Goal: Check status: Check status

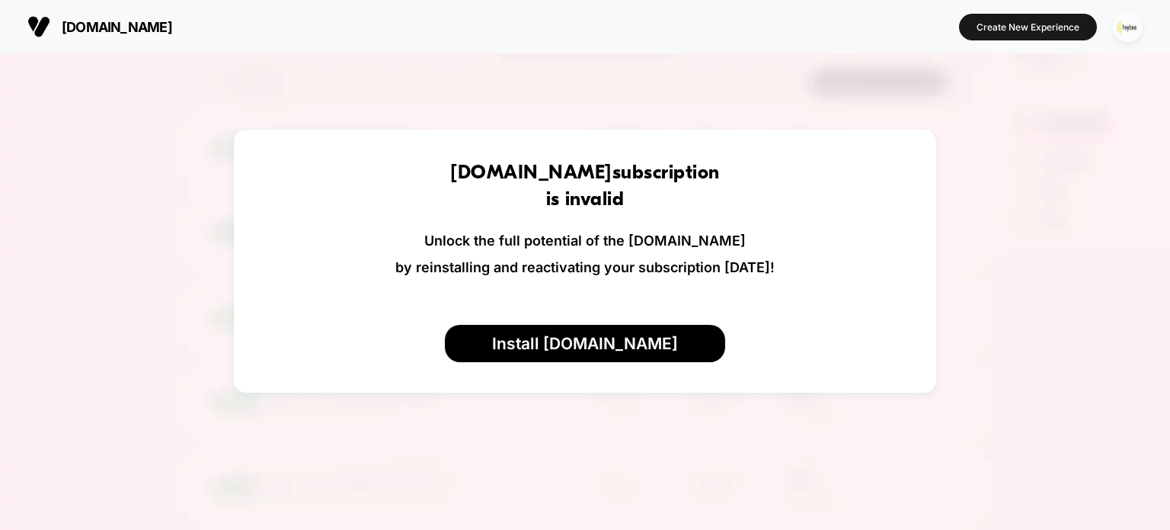
click at [1125, 26] on img "button" at bounding box center [1128, 27] width 30 height 30
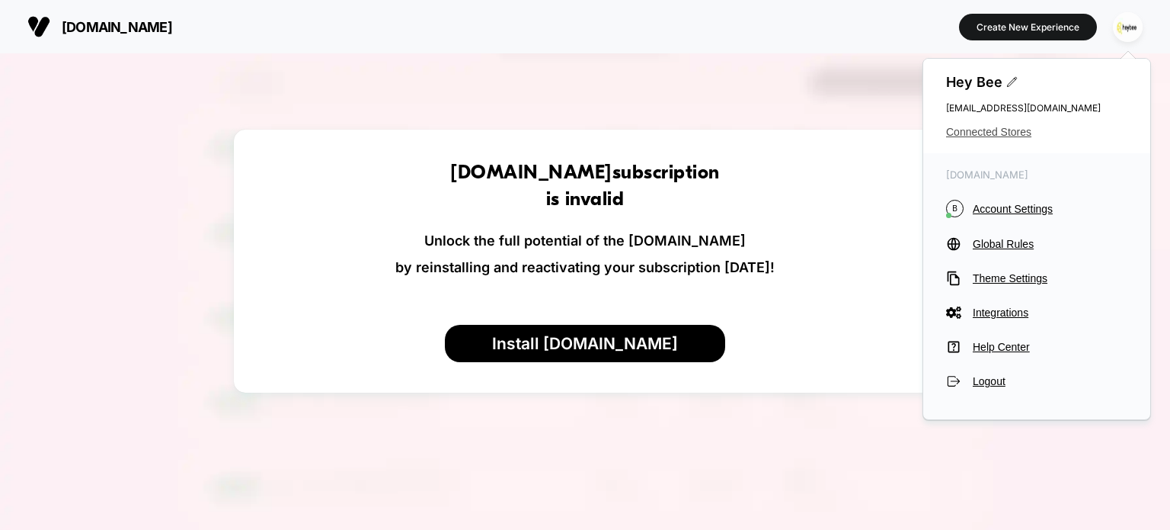
click at [992, 128] on span "Connected Stores" at bounding box center [1036, 132] width 181 height 12
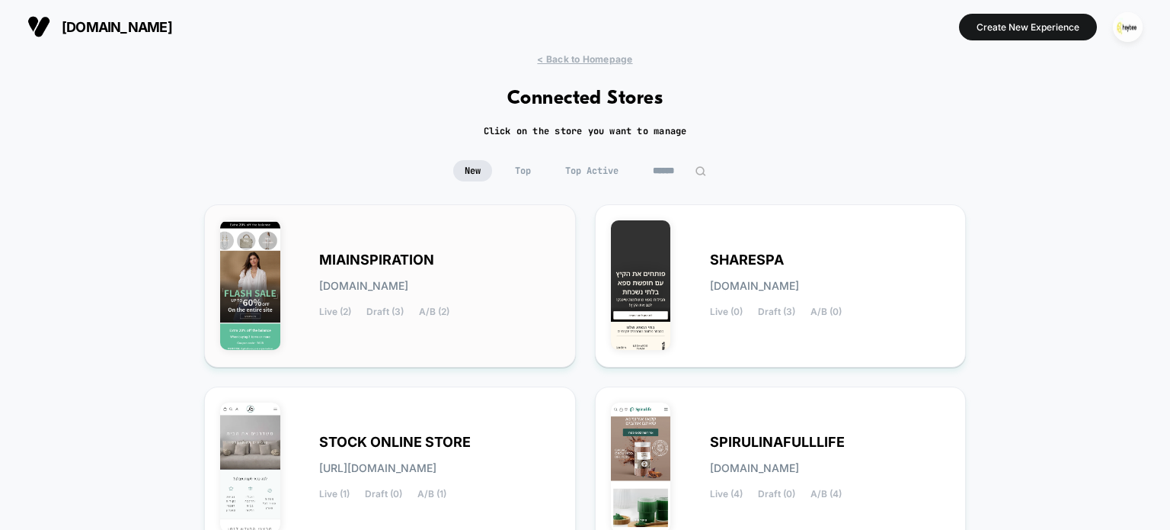
click at [408, 280] on span "[DOMAIN_NAME]" at bounding box center [363, 285] width 89 height 11
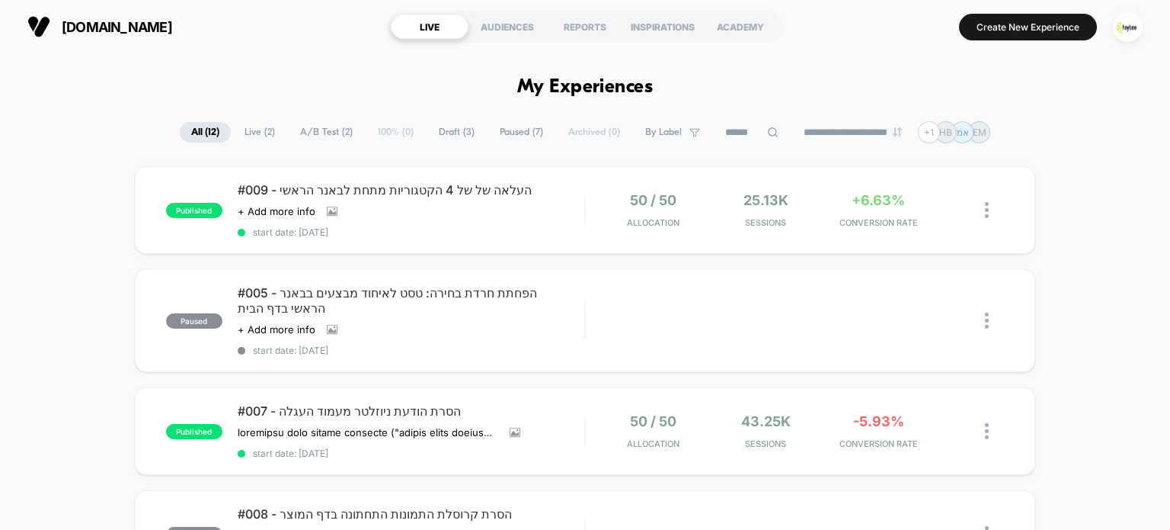
click at [261, 132] on span "Live ( 2 )" at bounding box center [259, 132] width 53 height 21
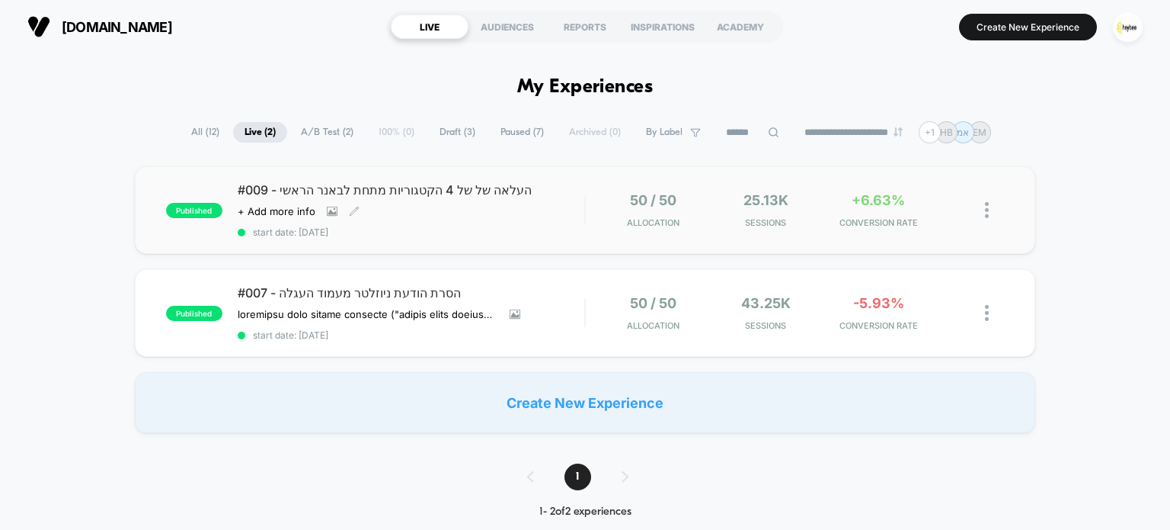
click at [519, 204] on div "#009 - העלאה של של 4 הקטגוריות מתחת לבאנר הראשי Click to view images Click to e…" at bounding box center [411, 210] width 347 height 56
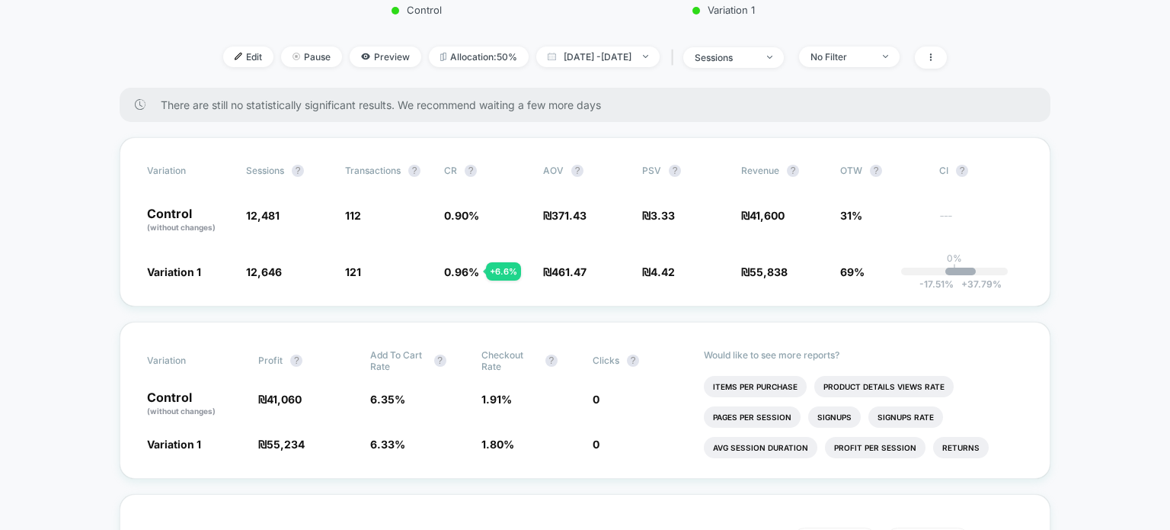
scroll to position [533, 0]
